Goal: Transaction & Acquisition: Download file/media

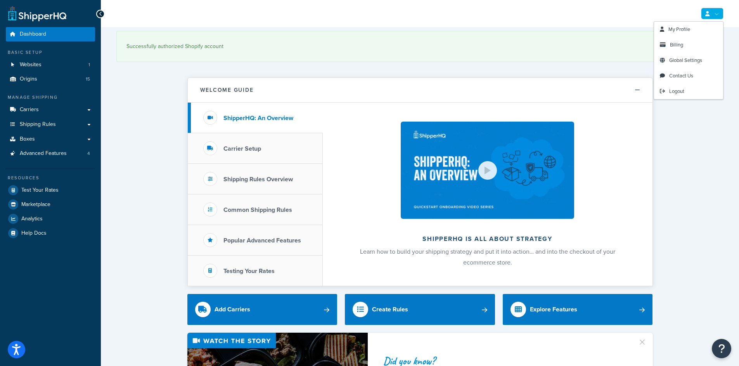
click at [718, 17] on link at bounding box center [712, 14] width 22 height 12
click at [673, 48] on link "Billing" at bounding box center [688, 45] width 69 height 16
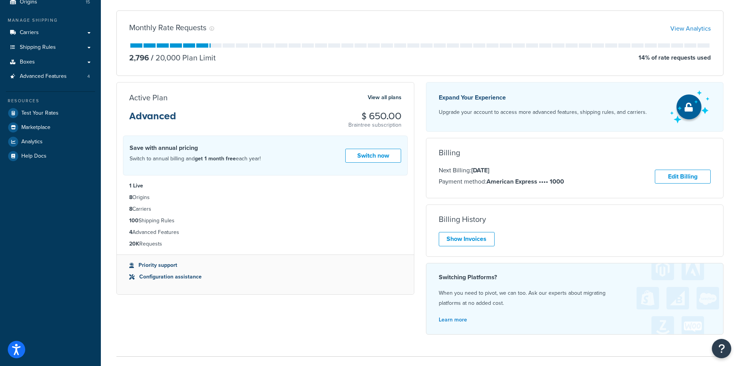
scroll to position [78, 0]
click at [492, 240] on link "Show Invoices" at bounding box center [466, 239] width 56 height 14
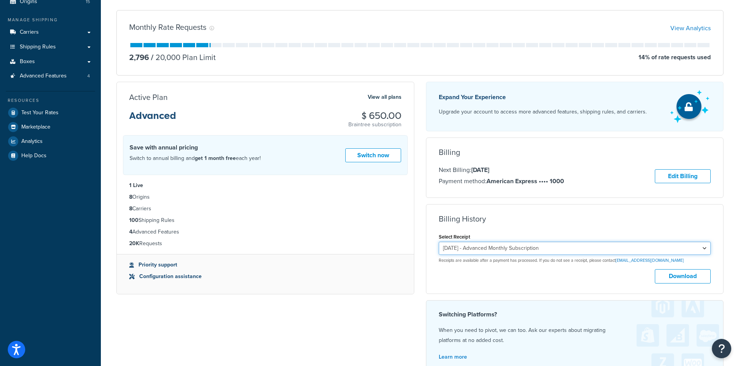
click at [611, 249] on select "September 1, 2025 - Advanced Monthly Subscription August 1, 2025 - Advanced Mon…" at bounding box center [574, 248] width 272 height 13
click at [438, 242] on select "September 1, 2025 - Advanced Monthly Subscription August 1, 2025 - Advanced Mon…" at bounding box center [574, 248] width 272 height 13
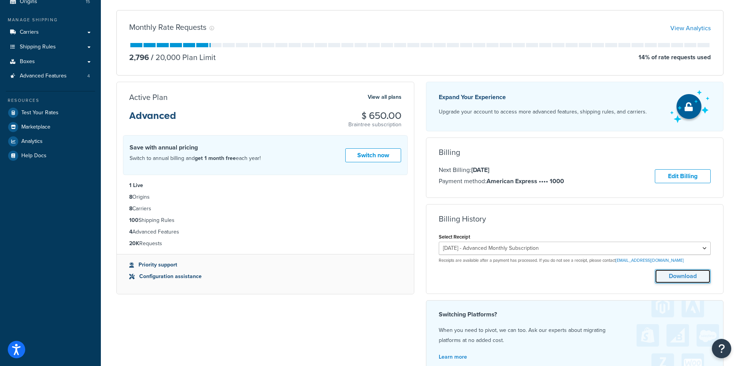
click at [683, 276] on button "Download" at bounding box center [682, 276] width 56 height 14
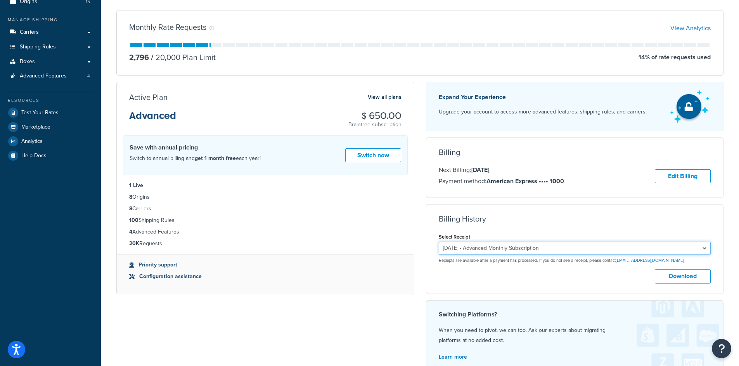
click at [592, 254] on select "September 1, 2025 - Advanced Monthly Subscription August 1, 2025 - Advanced Mon…" at bounding box center [574, 248] width 272 height 13
select select "7b7z926v"
click at [438, 242] on select "September 1, 2025 - Advanced Monthly Subscription August 1, 2025 - Advanced Mon…" at bounding box center [574, 248] width 272 height 13
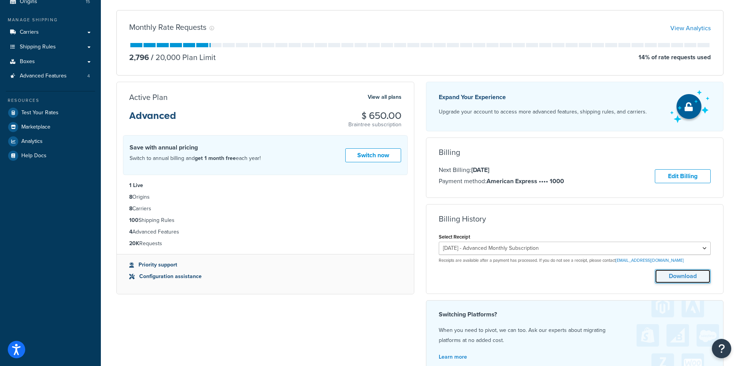
click at [685, 276] on button "Download" at bounding box center [682, 276] width 56 height 14
